Goal: Task Accomplishment & Management: Manage account settings

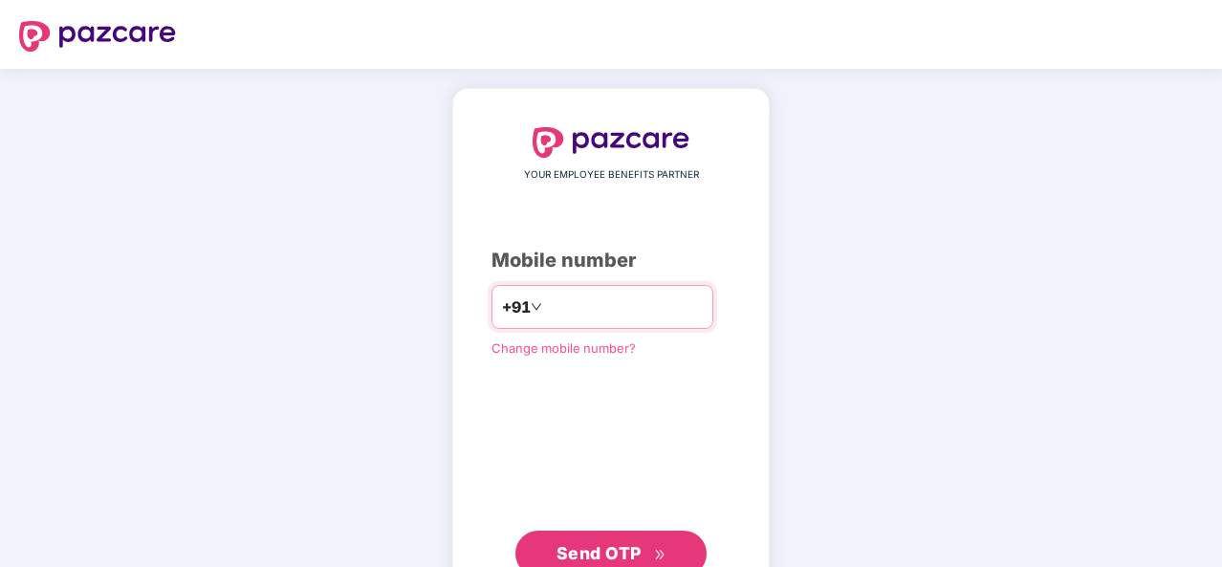
click at [564, 301] on input "number" at bounding box center [624, 307] width 157 height 31
type input "**********"
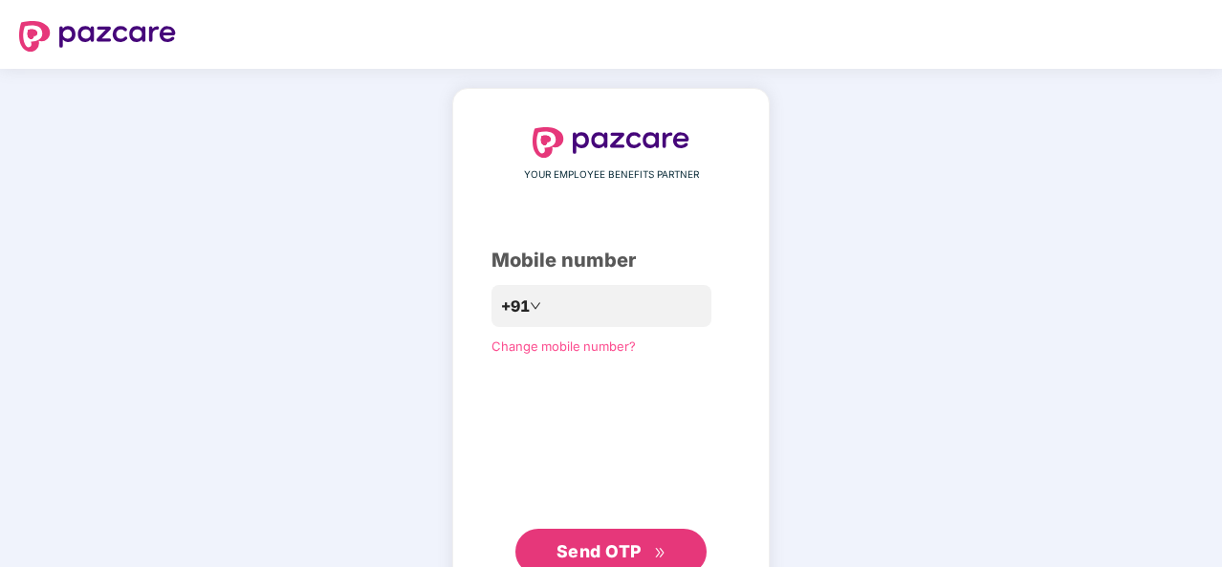
click at [622, 539] on span "Send OTP" at bounding box center [611, 551] width 110 height 27
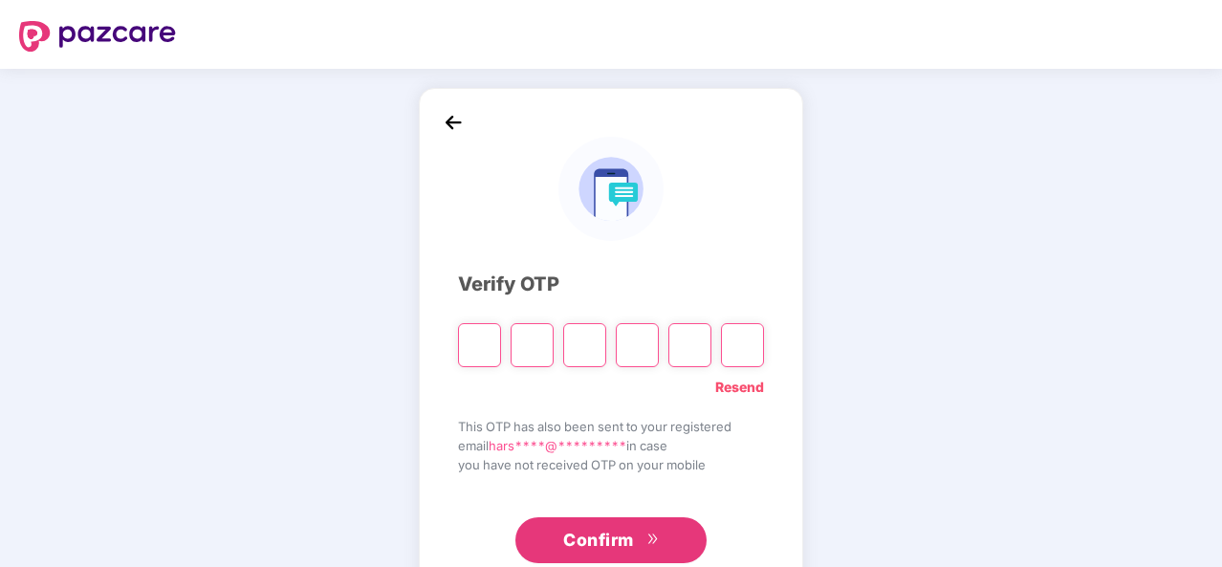
type input "*"
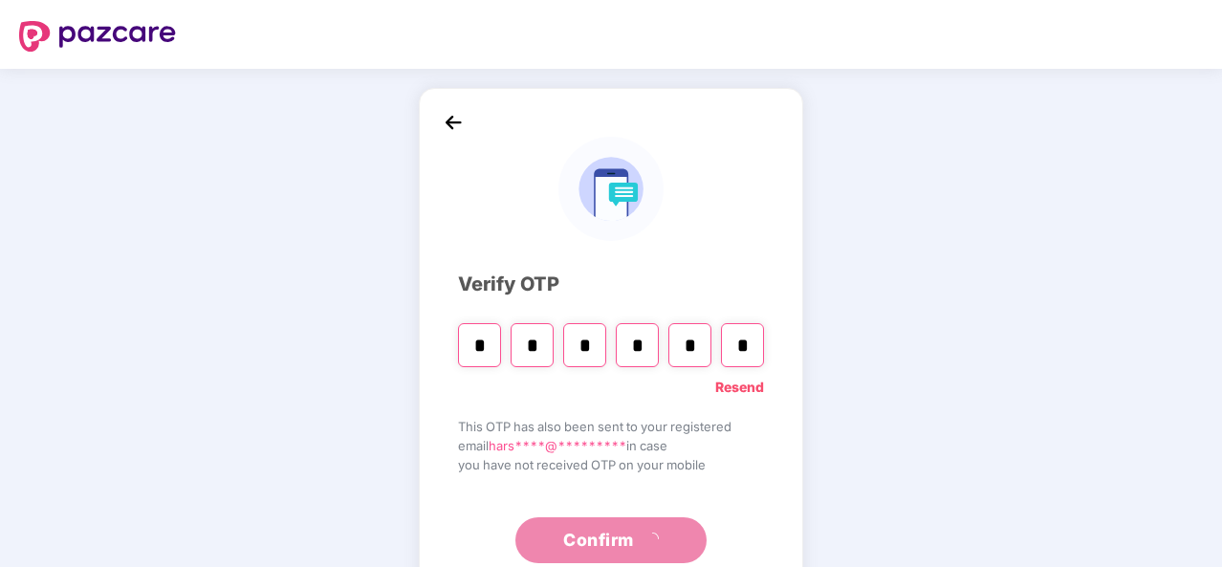
type input "*"
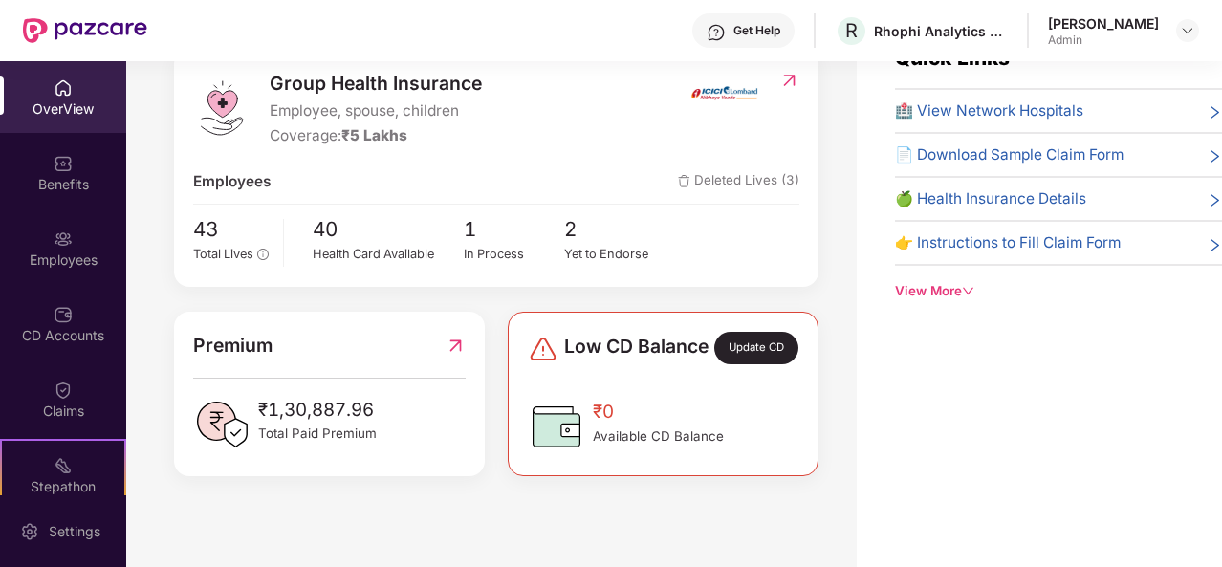
scroll to position [61, 0]
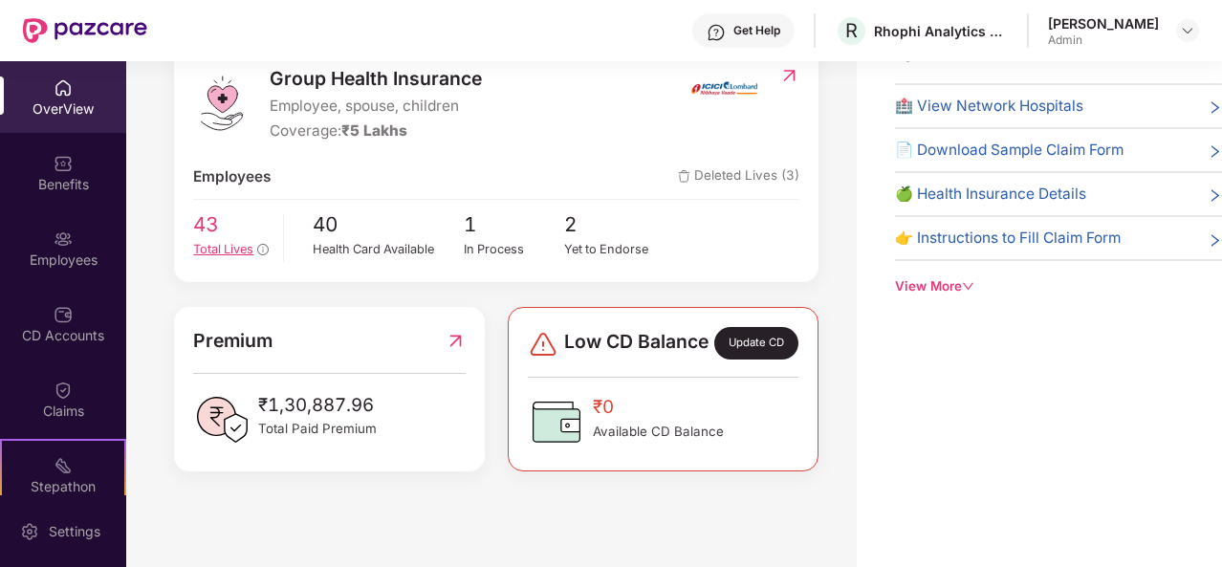
click at [232, 242] on span "Total Lives" at bounding box center [223, 249] width 60 height 14
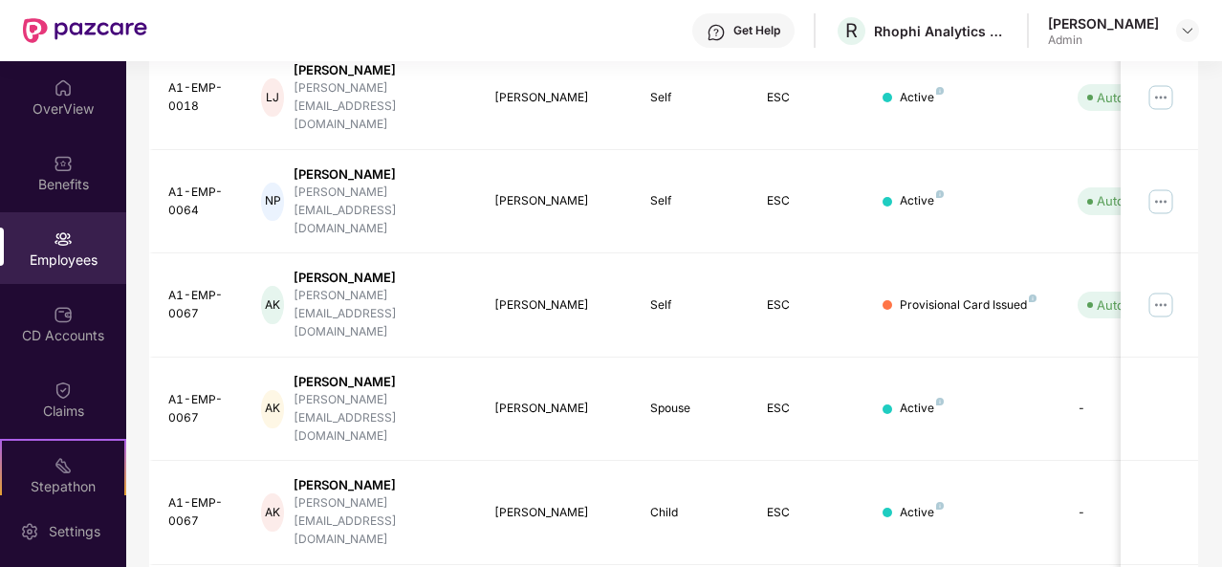
scroll to position [603, 0]
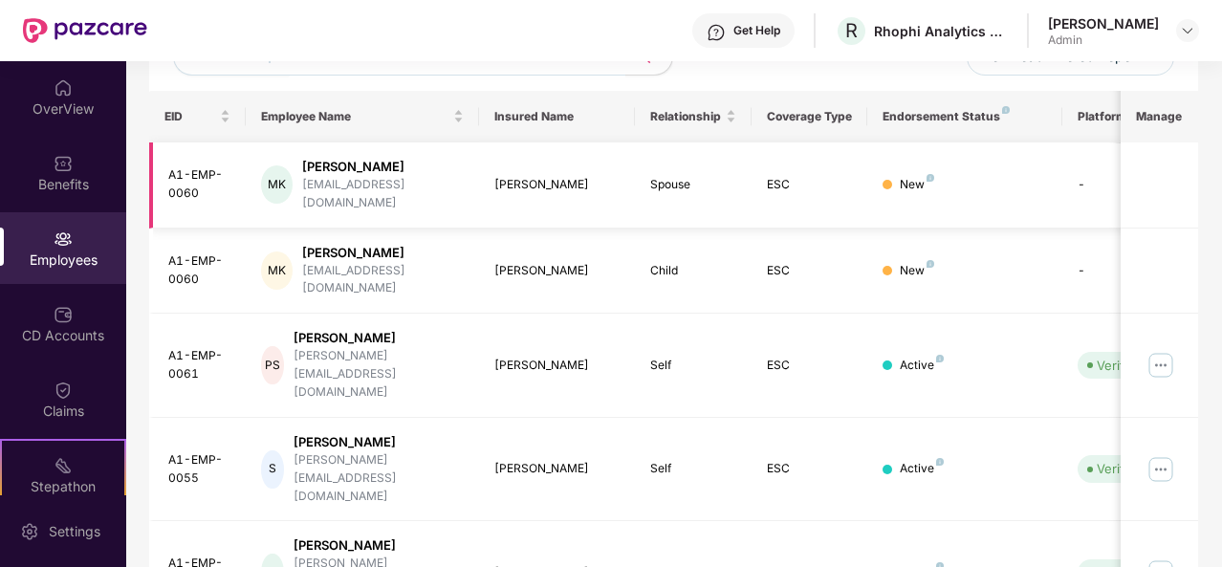
scroll to position [0, 0]
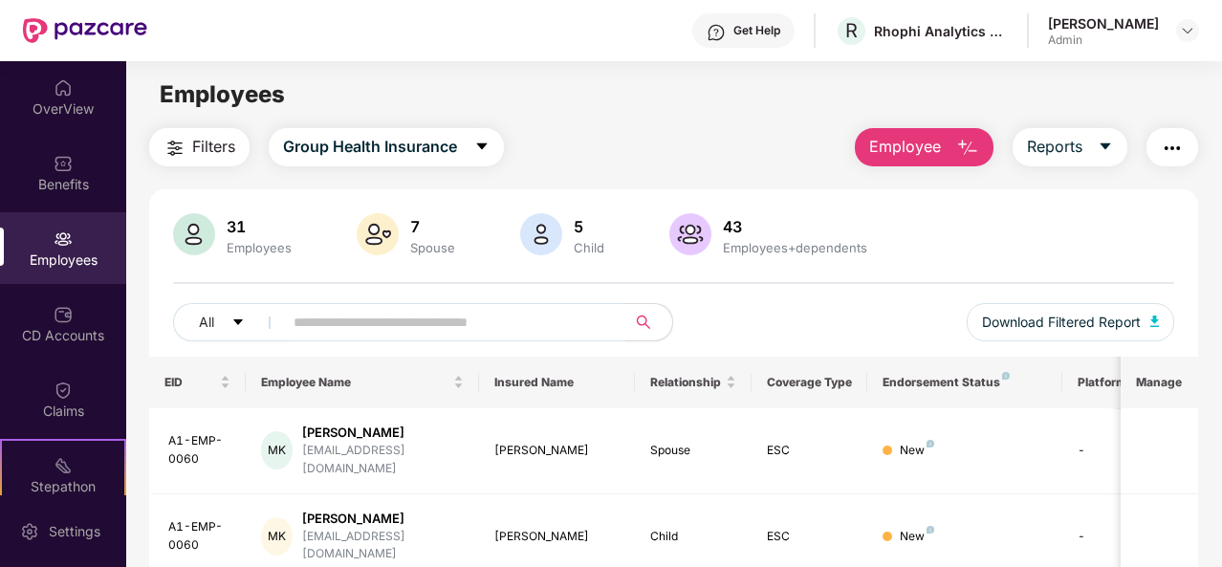
click at [920, 213] on div "31 Employees 7 Spouse 5 Child [DEMOGRAPHIC_DATA] Employees+dependents" at bounding box center [673, 236] width 1001 height 46
click at [203, 228] on img at bounding box center [194, 234] width 42 height 42
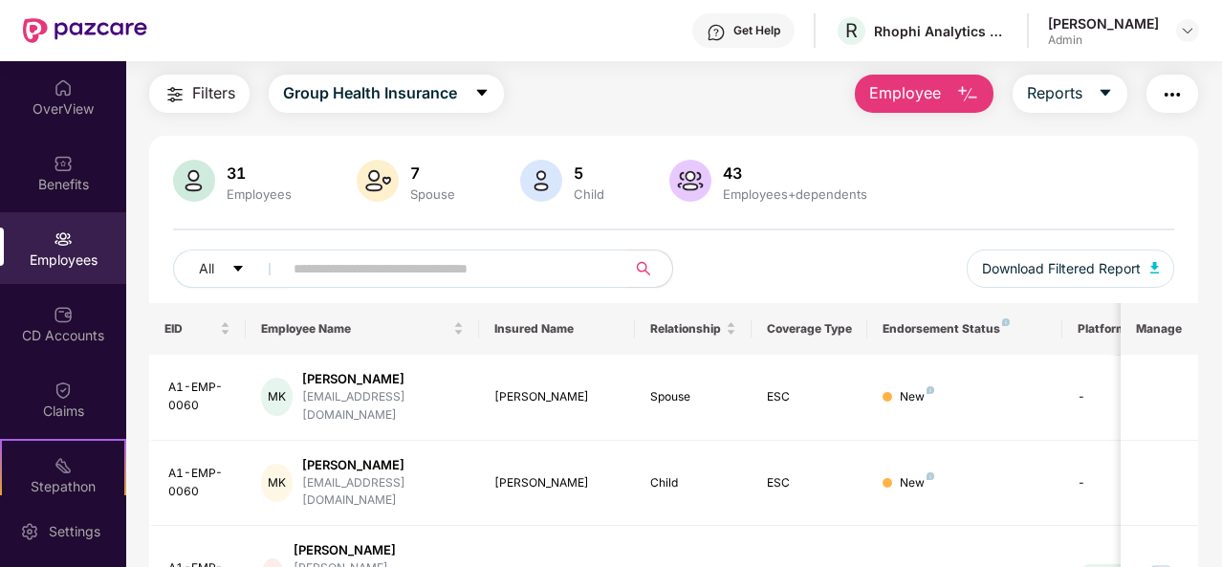
scroll to position [57, 0]
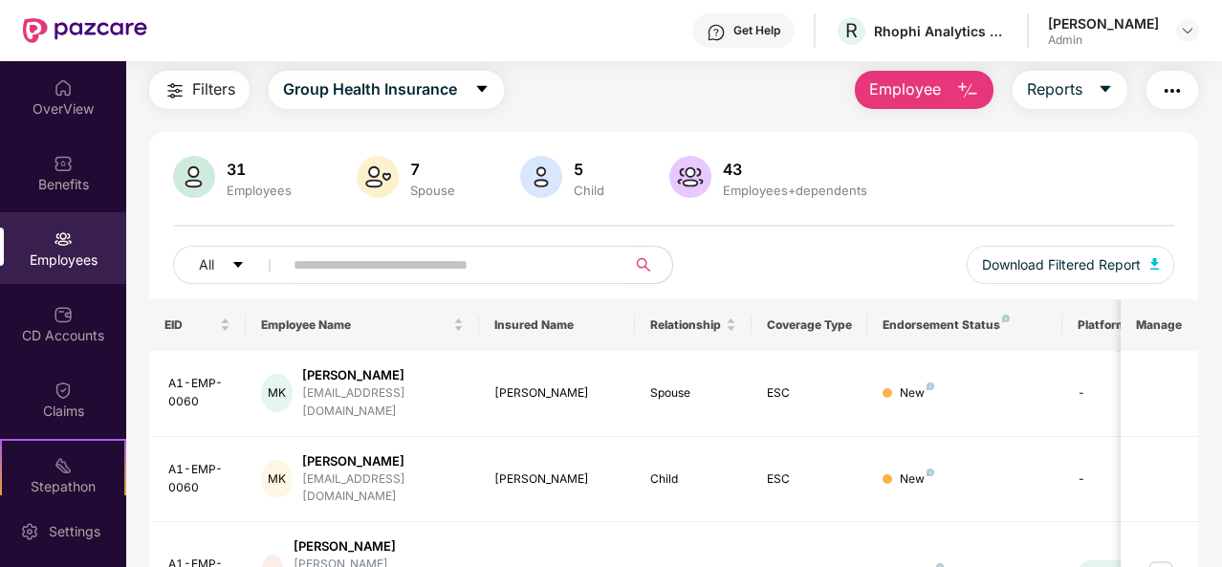
click at [515, 259] on input "text" at bounding box center [446, 264] width 307 height 29
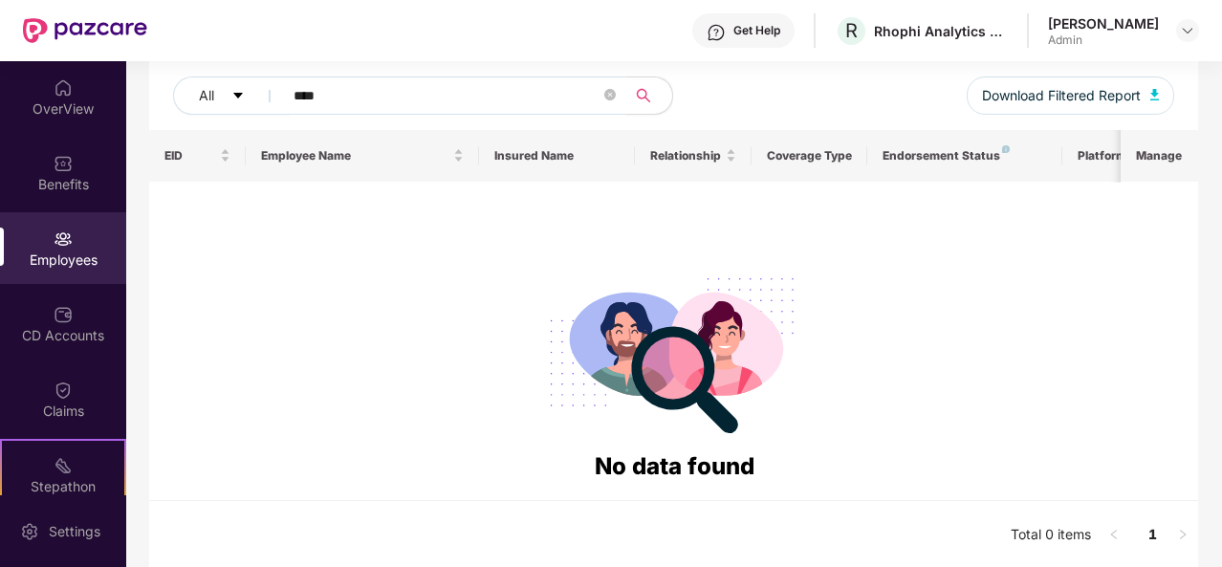
scroll to position [228, 0]
type input "*"
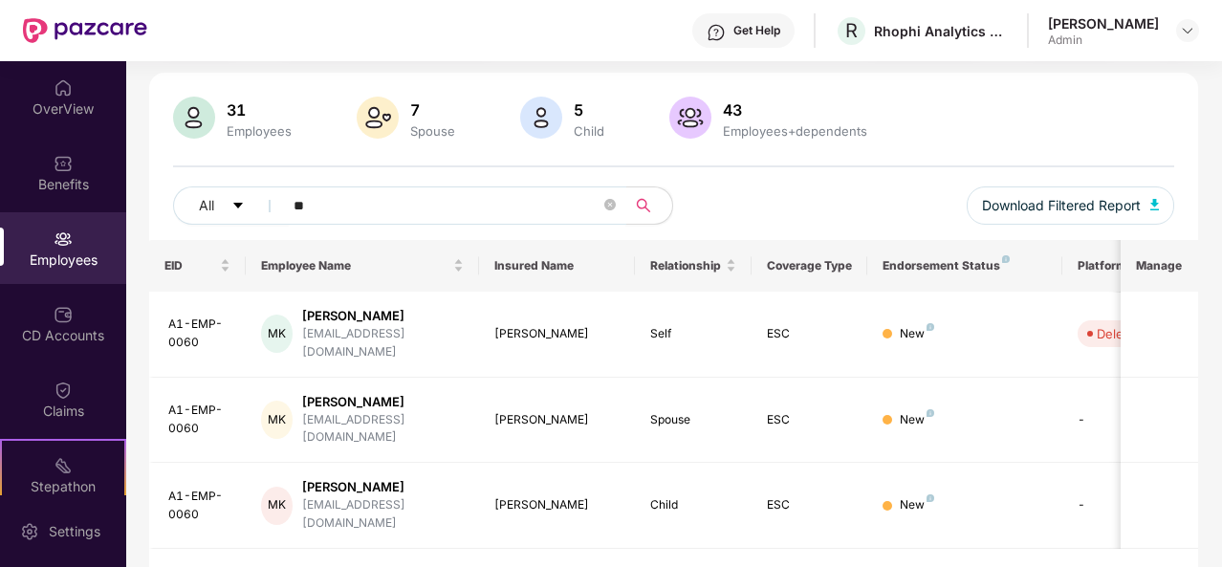
type input "*"
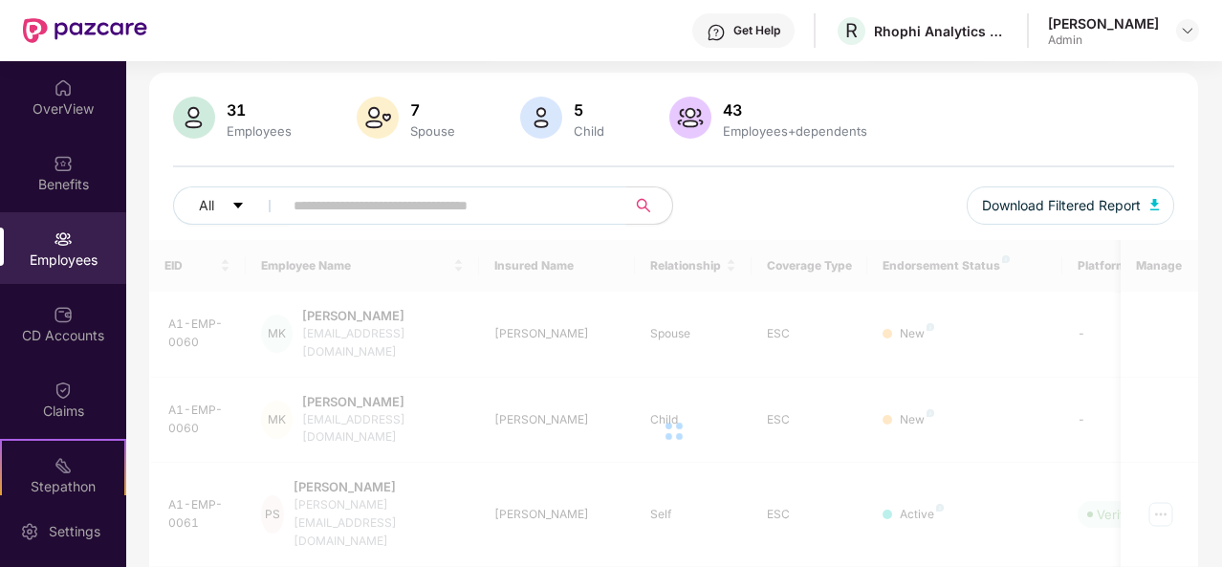
scroll to position [228, 0]
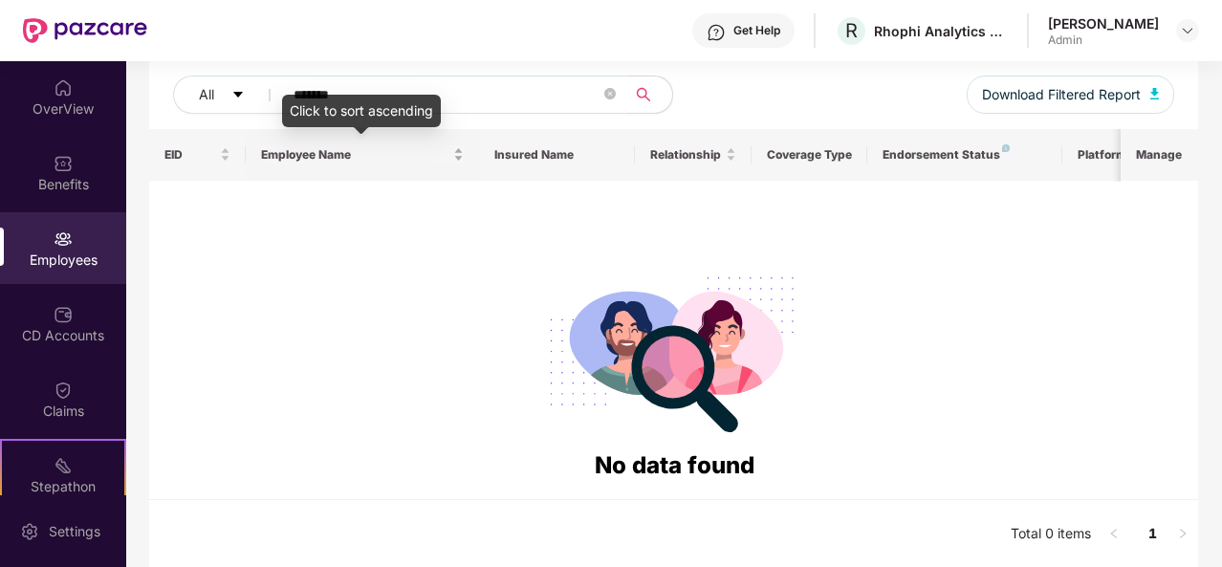
click at [305, 156] on span "Employee Name" at bounding box center [355, 154] width 188 height 15
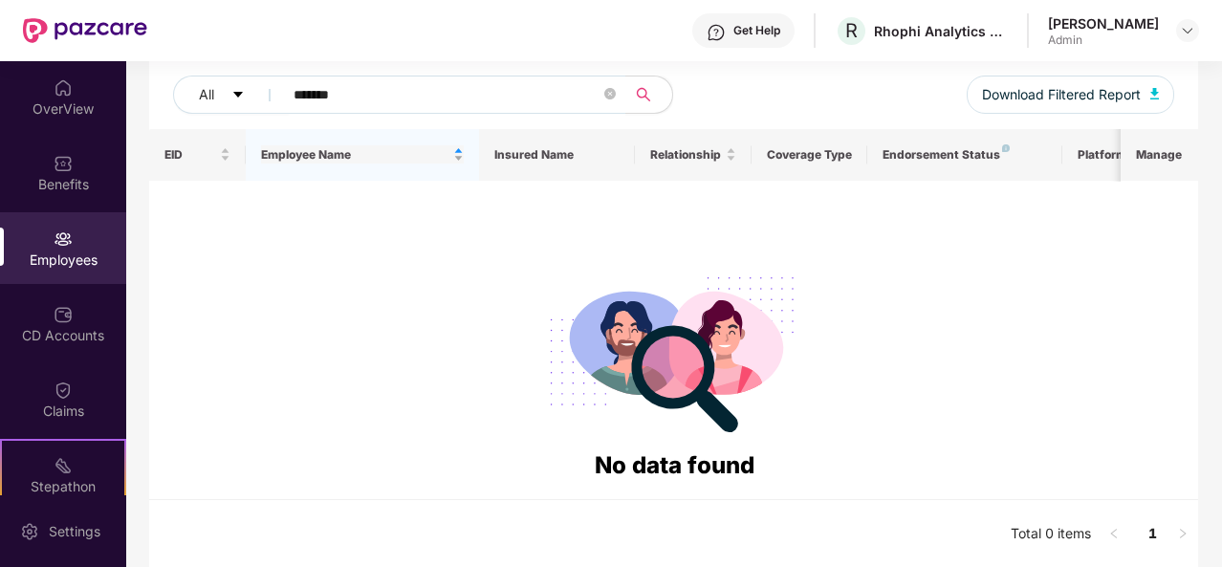
click at [298, 157] on span "Employee Name" at bounding box center [355, 154] width 188 height 15
click at [365, 95] on input "*******" at bounding box center [446, 94] width 307 height 29
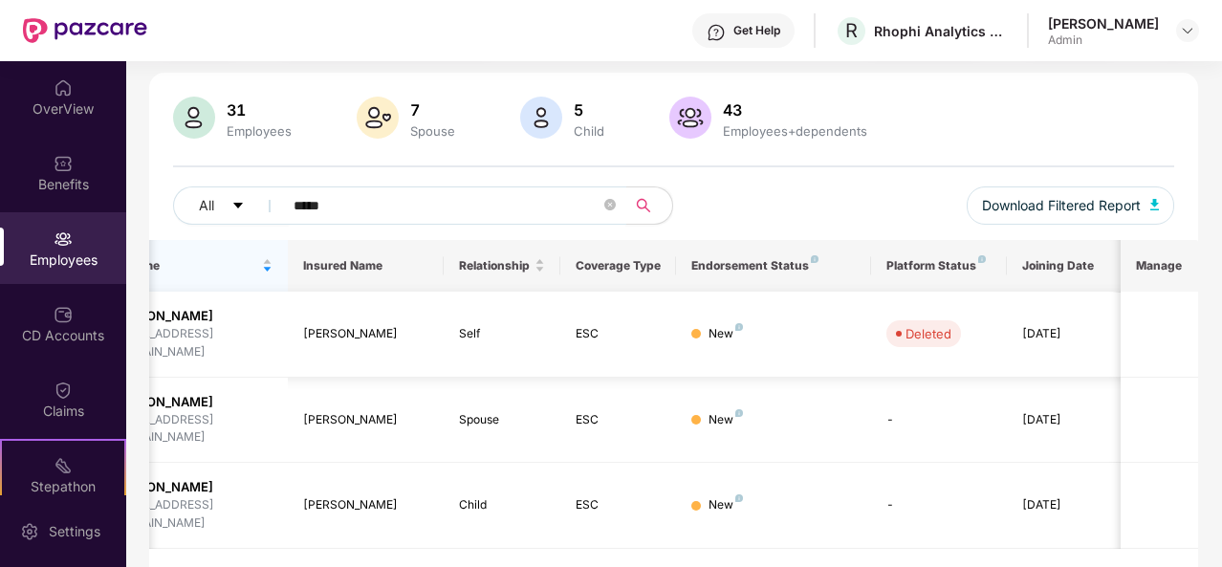
scroll to position [0, 0]
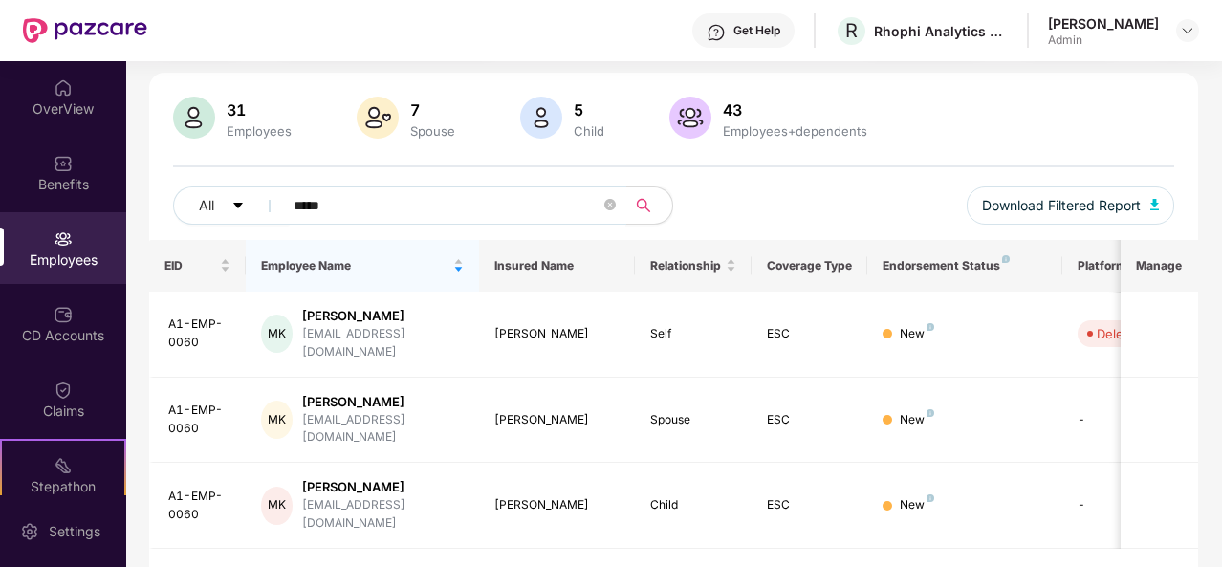
type input "*****"
